Goal: Information Seeking & Learning: Learn about a topic

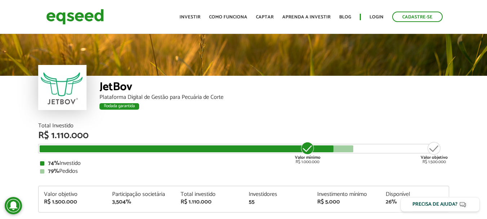
click at [131, 109] on div "Rodada garantida" at bounding box center [119, 106] width 40 height 6
drag, startPoint x: 131, startPoint y: 109, endPoint x: 96, endPoint y: 103, distance: 35.0
click at [96, 103] on div "JetBov Plataforma Digital de Gestão para Pecuária de Corte Rodada garantida" at bounding box center [243, 99] width 411 height 47
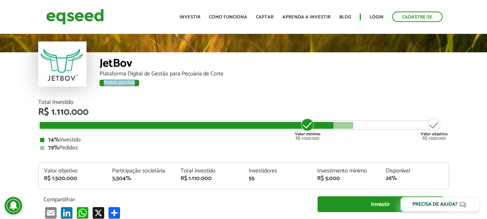
scroll to position [28, 0]
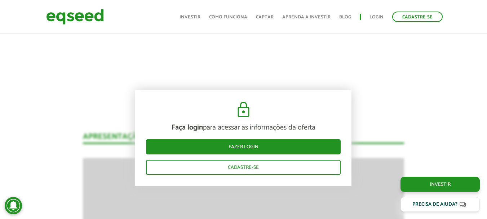
scroll to position [28, 0]
